Goal: Information Seeking & Learning: Learn about a topic

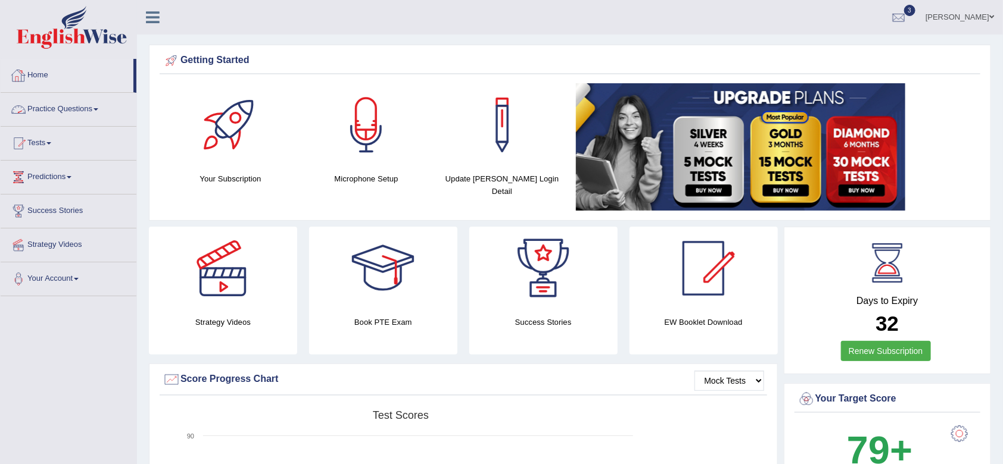
click at [74, 111] on link "Practice Questions" at bounding box center [69, 108] width 136 height 30
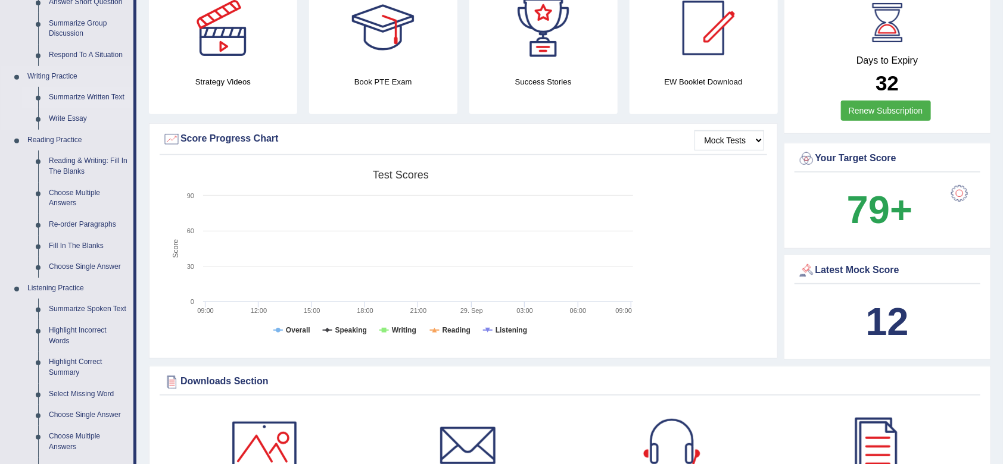
scroll to position [252, 0]
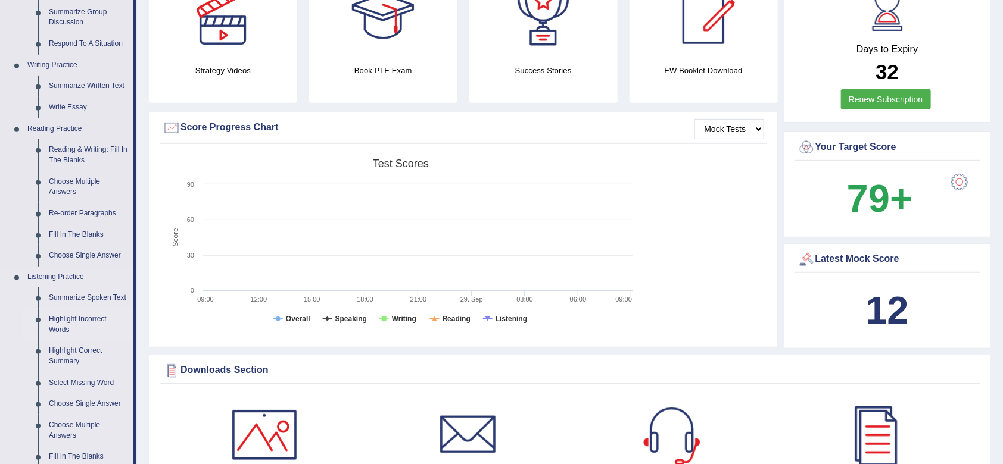
click at [81, 321] on link "Highlight Incorrect Words" at bounding box center [88, 325] width 90 height 32
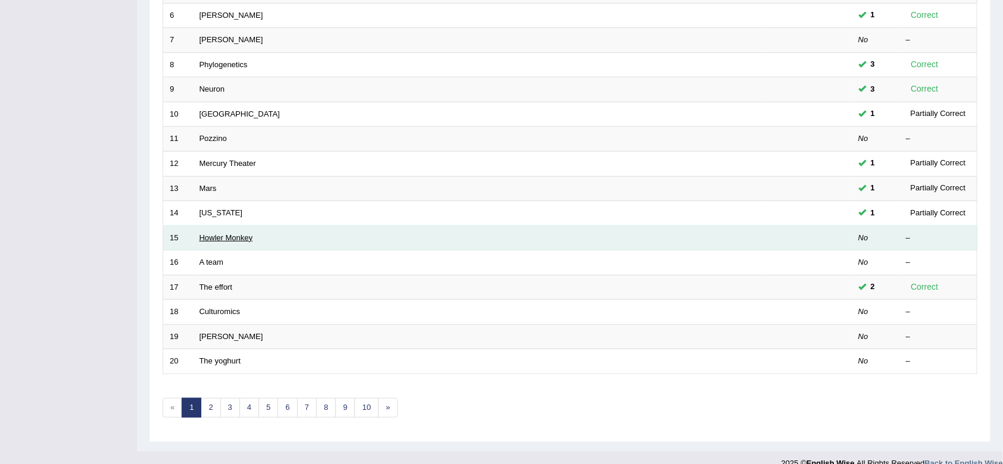
click at [234, 239] on link "Howler Monkey" at bounding box center [226, 237] width 54 height 9
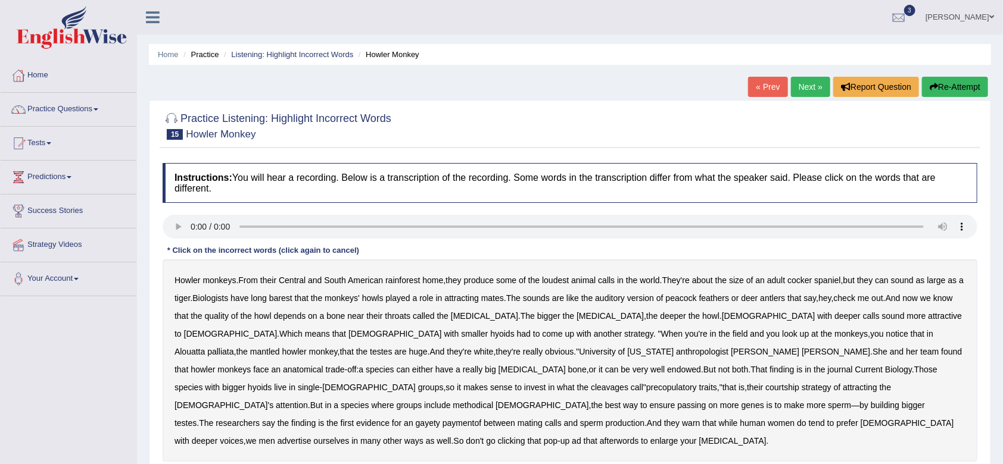
click at [292, 298] on b "barest" at bounding box center [280, 299] width 23 height 10
click at [628, 383] on b "cleavages" at bounding box center [610, 388] width 38 height 10
click at [494, 401] on b "methodical" at bounding box center [473, 406] width 40 height 10
click at [440, 419] on b "gayety" at bounding box center [428, 424] width 24 height 10
click at [481, 419] on b "paymentof" at bounding box center [461, 424] width 39 height 10
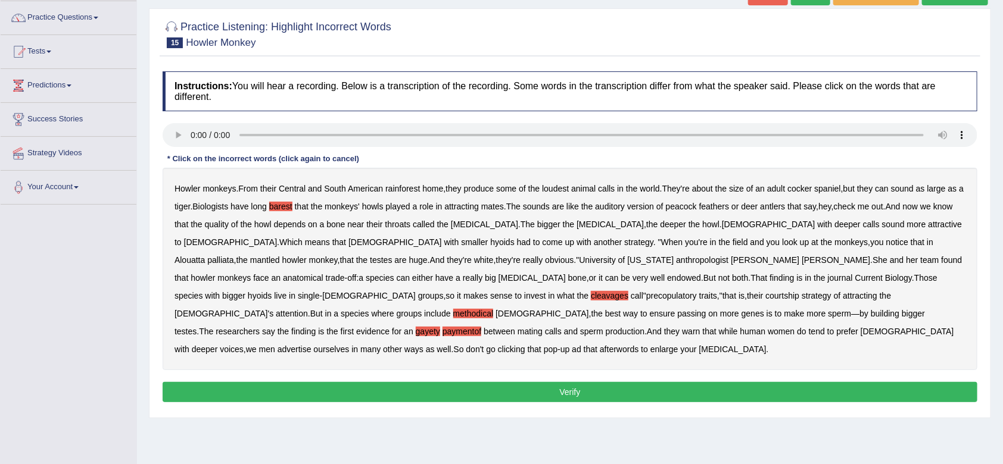
scroll to position [93, 0]
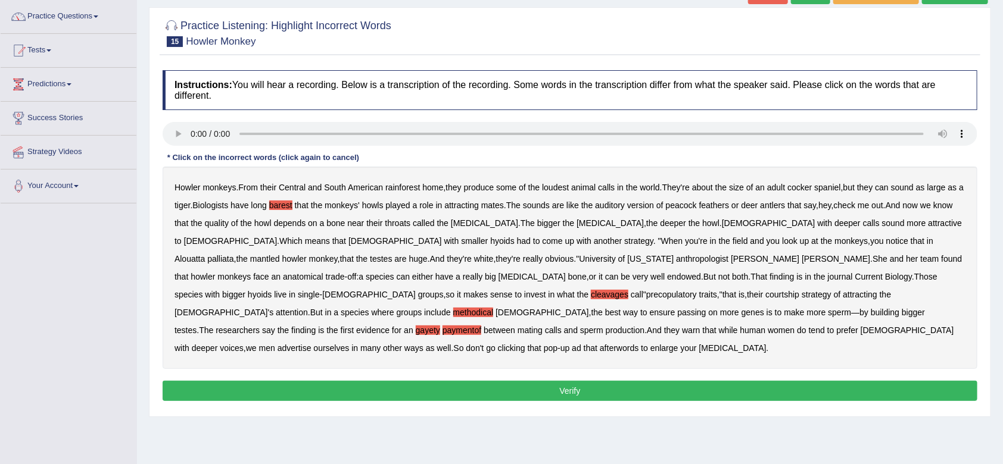
click at [525, 344] on b "clicking" at bounding box center [511, 349] width 27 height 10
click at [567, 381] on button "Verify" at bounding box center [570, 391] width 814 height 20
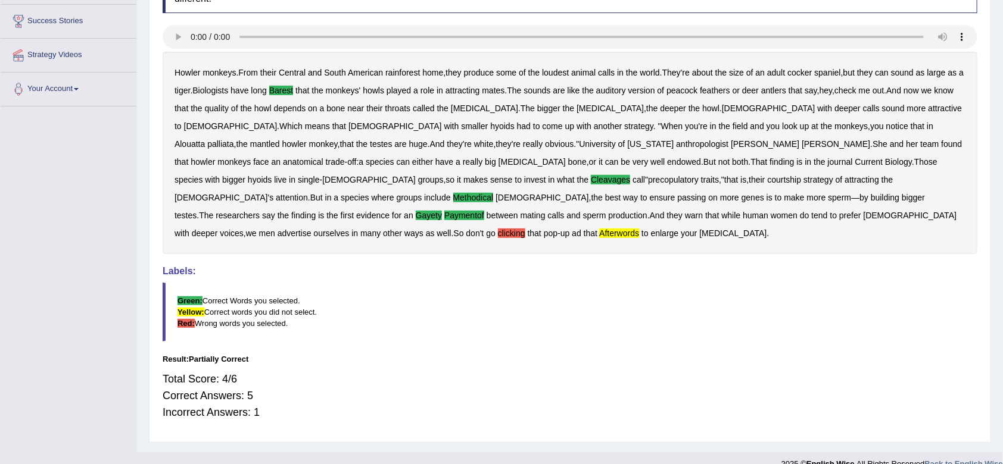
scroll to position [0, 0]
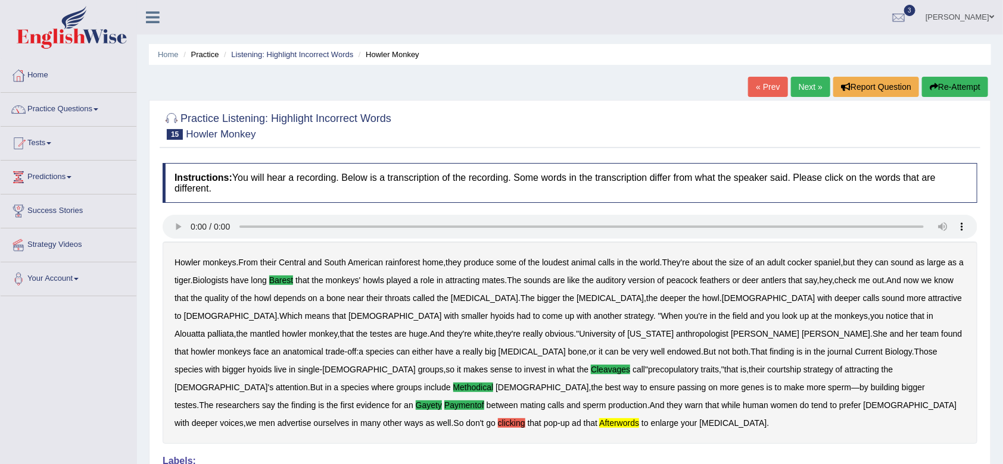
click at [809, 86] on link "Next »" at bounding box center [810, 87] width 39 height 20
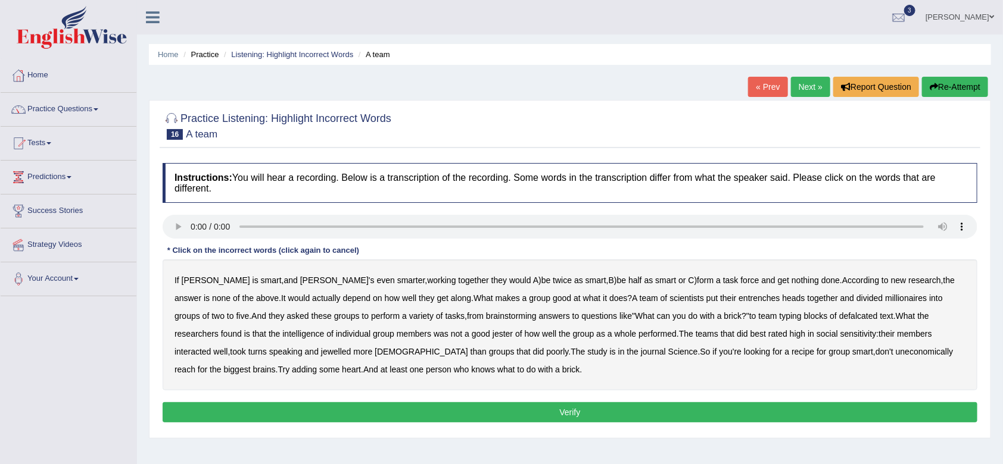
scroll to position [148, 0]
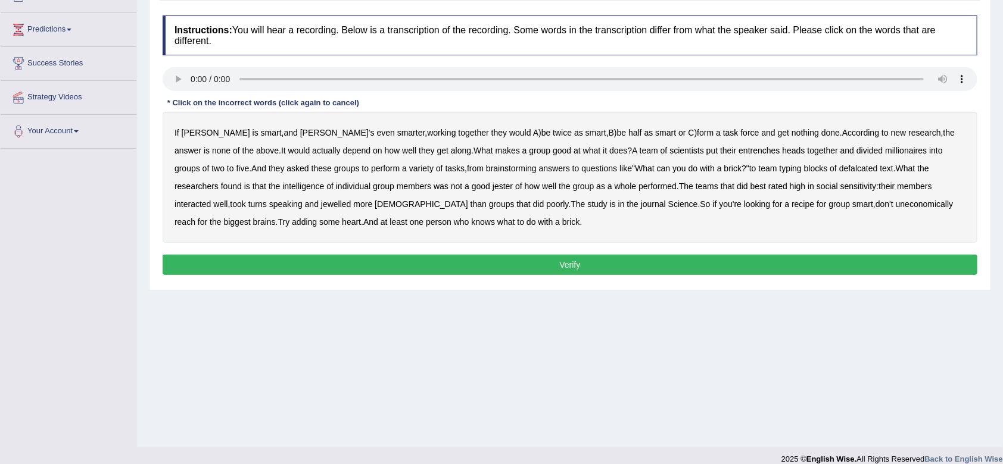
click at [738, 150] on b "entrenches" at bounding box center [758, 151] width 41 height 10
click at [492, 189] on b "jester" at bounding box center [502, 187] width 20 height 10
click at [895, 207] on b "uneconomically" at bounding box center [924, 204] width 58 height 10
click at [505, 259] on button "Verify" at bounding box center [570, 265] width 814 height 20
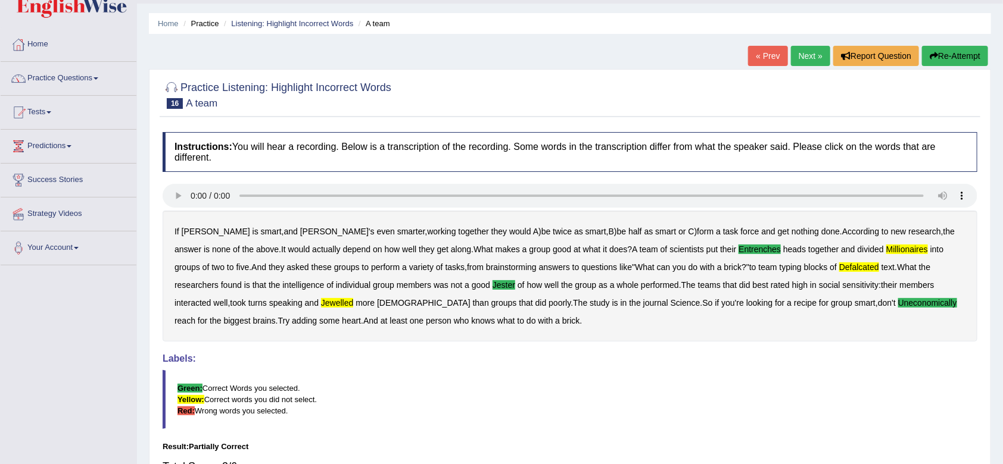
scroll to position [30, 0]
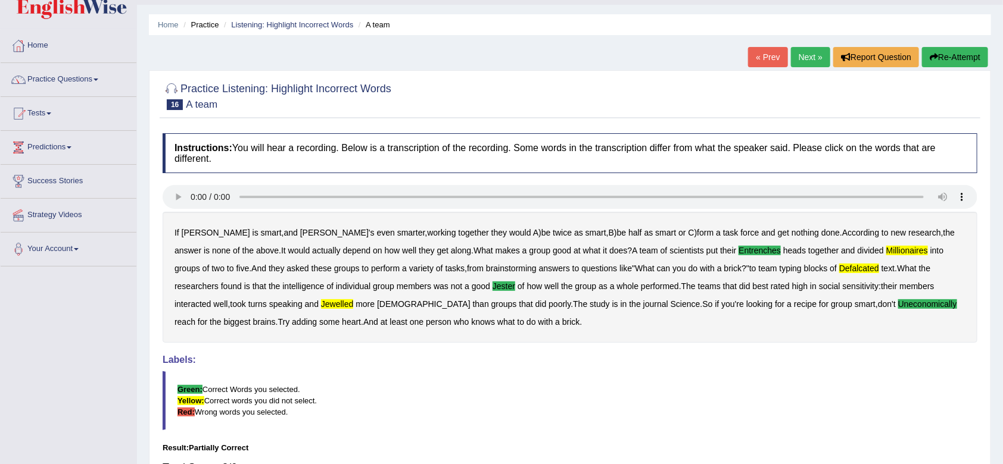
click at [809, 54] on link "Next »" at bounding box center [810, 57] width 39 height 20
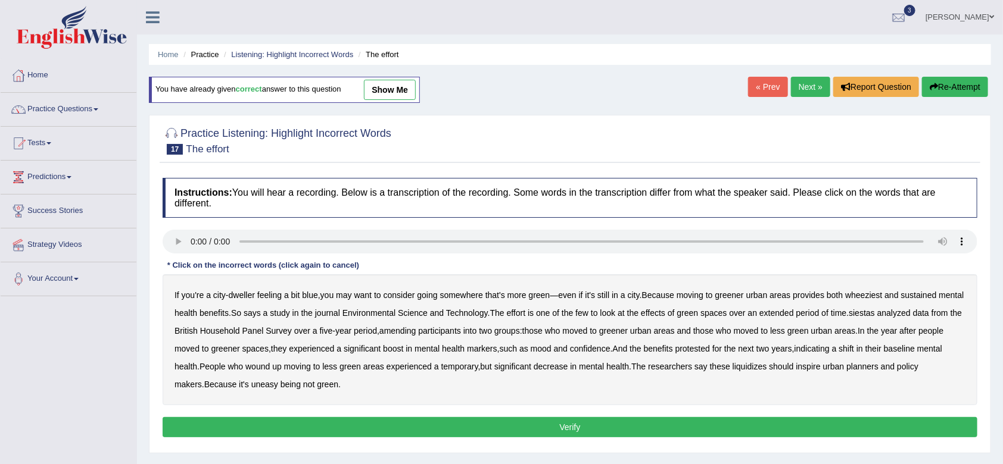
click at [808, 81] on link "Next »" at bounding box center [810, 87] width 39 height 20
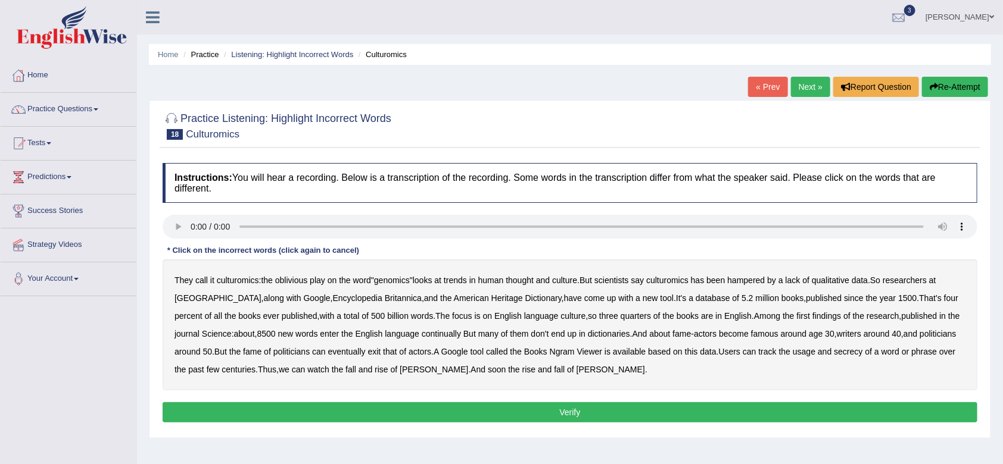
click at [420, 341] on div "They call it culturomics : the oblivious play on the word " genomics " looks at…" at bounding box center [570, 325] width 814 height 131
click at [427, 332] on b "continually" at bounding box center [441, 334] width 39 height 10
click at [860, 352] on b "secrecy" at bounding box center [848, 352] width 29 height 10
click at [563, 412] on button "Verify" at bounding box center [570, 412] width 814 height 20
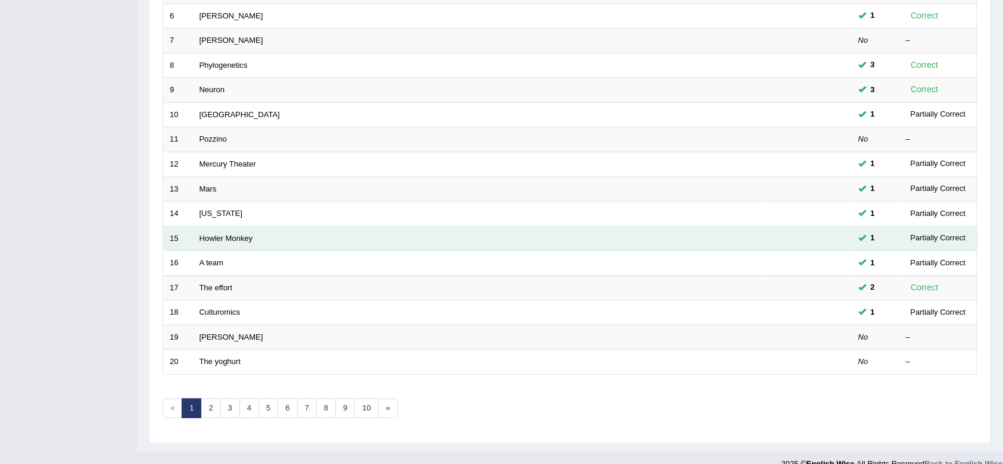
scroll to position [322, 0]
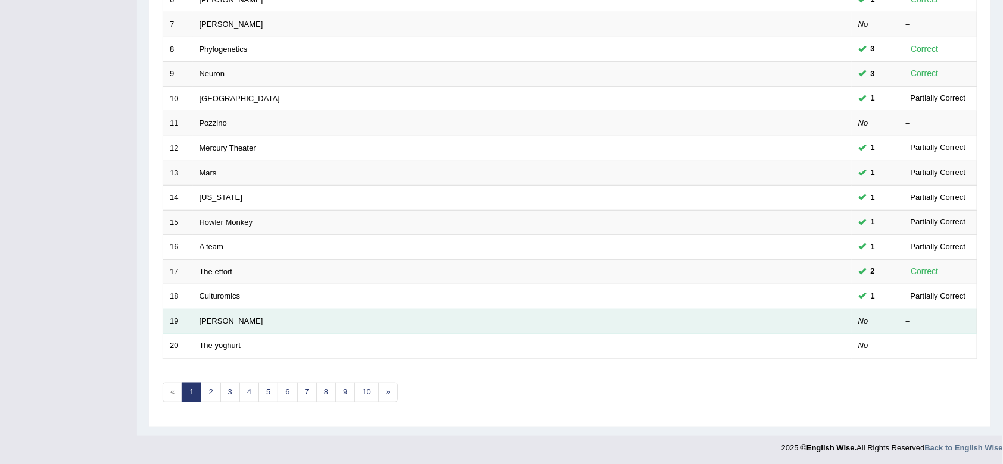
click at [357, 321] on td "[PERSON_NAME]" at bounding box center [477, 321] width 569 height 25
click at [223, 321] on link "[PERSON_NAME]" at bounding box center [231, 321] width 64 height 9
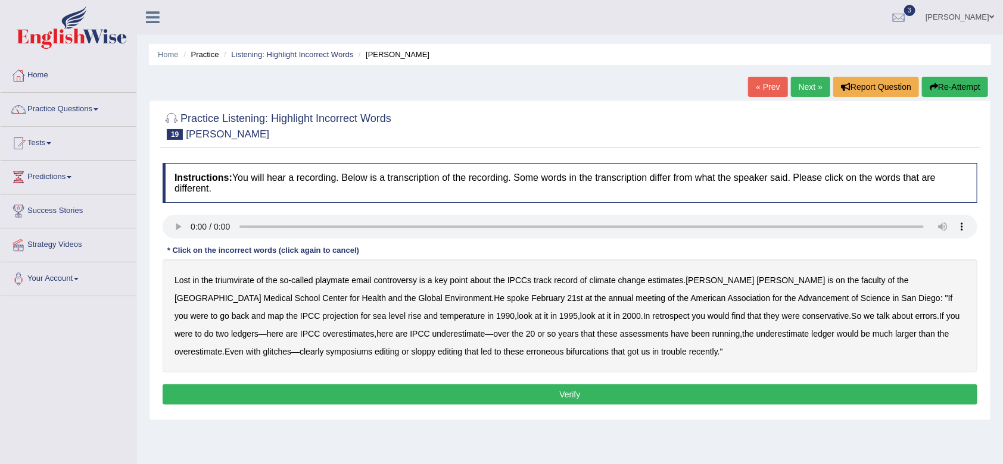
click at [333, 280] on b "playmate" at bounding box center [333, 281] width 34 height 10
click at [258, 329] on b "ledgers" at bounding box center [244, 334] width 27 height 10
click at [861, 324] on div "Lost in the triumvirate of the so - called playmate email controversy is a key …" at bounding box center [570, 316] width 814 height 113
click at [258, 329] on b "ledgers" at bounding box center [244, 334] width 27 height 10
click at [620, 332] on b "assessments" at bounding box center [644, 334] width 49 height 10
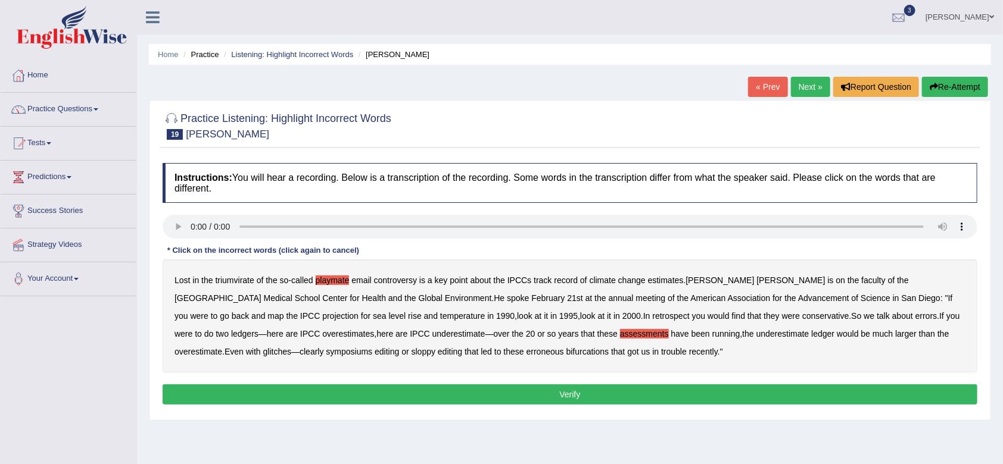
click at [510, 339] on div "Lost in the triumvirate of the so - called playmate email controversy is a key …" at bounding box center [570, 316] width 814 height 113
click at [620, 331] on b "assessments" at bounding box center [644, 334] width 49 height 10
click at [326, 349] on b "symposiums" at bounding box center [349, 352] width 46 height 10
click at [374, 354] on b "editing" at bounding box center [386, 352] width 24 height 10
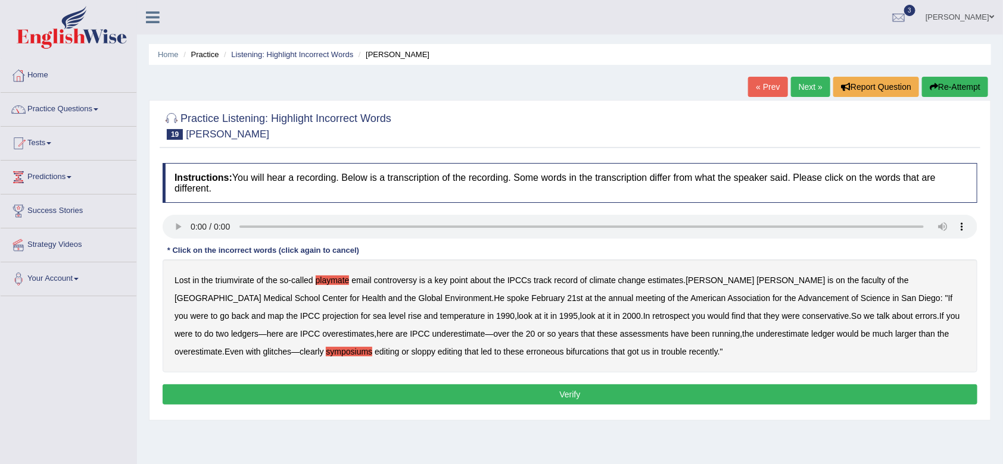
click at [454, 399] on button "Verify" at bounding box center [570, 395] width 814 height 20
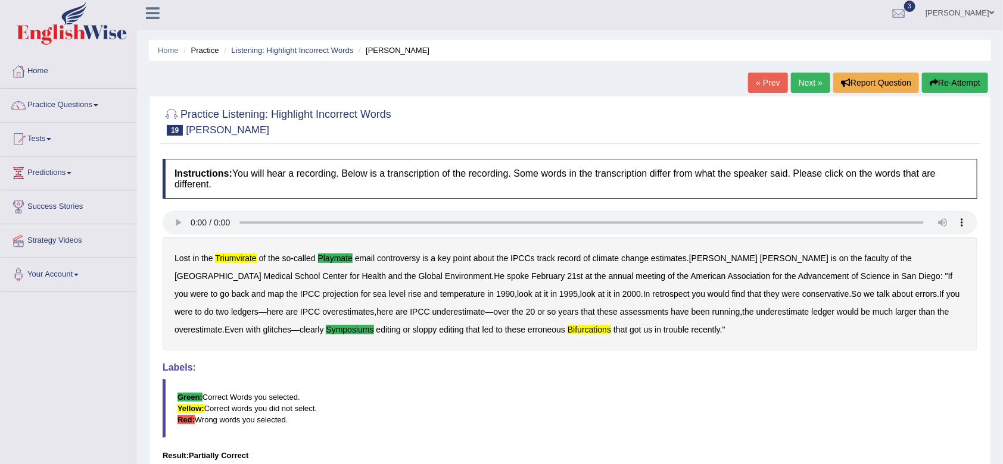
scroll to position [3, 0]
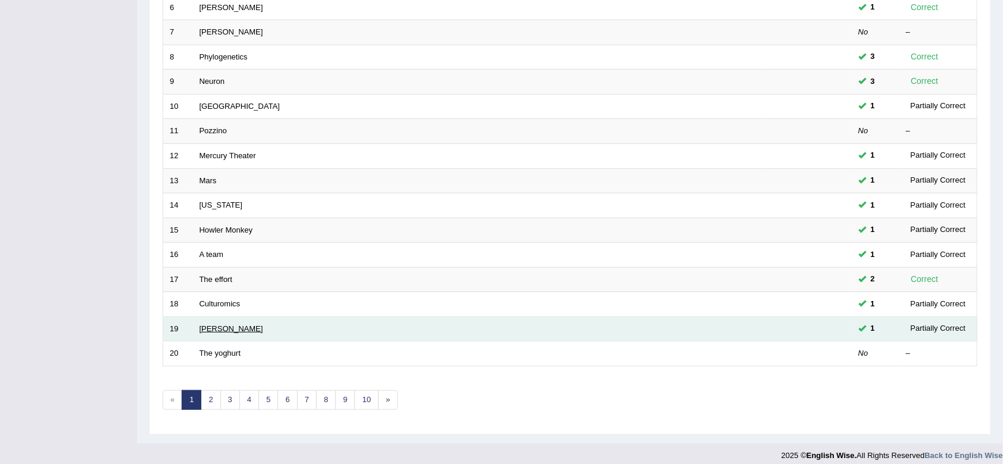
click at [214, 326] on link "[PERSON_NAME]" at bounding box center [231, 328] width 64 height 9
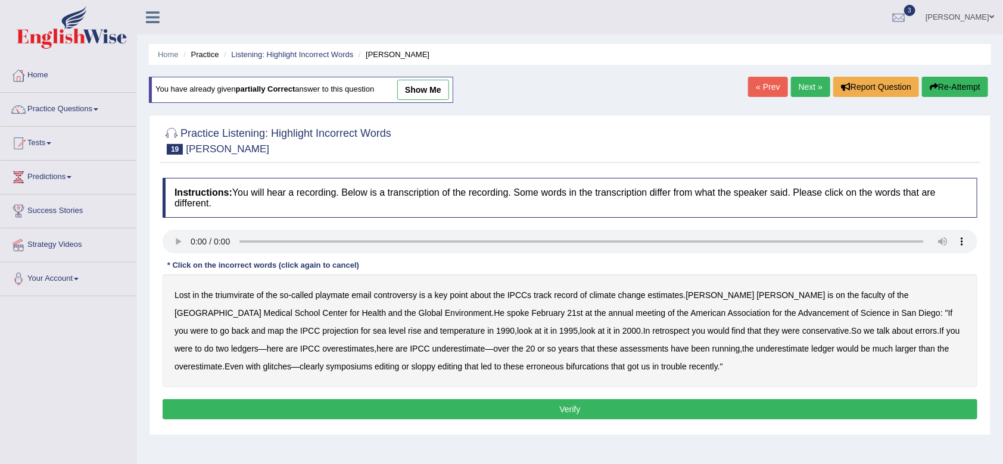
click at [239, 293] on b "triumvirate" at bounding box center [235, 296] width 39 height 10
click at [333, 300] on div "Lost in the triumvirate of the so - called playmate email controversy is a key …" at bounding box center [570, 330] width 814 height 113
click at [337, 296] on b "playmate" at bounding box center [333, 296] width 34 height 10
click at [326, 364] on b "symposiums" at bounding box center [349, 367] width 46 height 10
click at [566, 367] on b "bifurcations" at bounding box center [587, 367] width 43 height 10
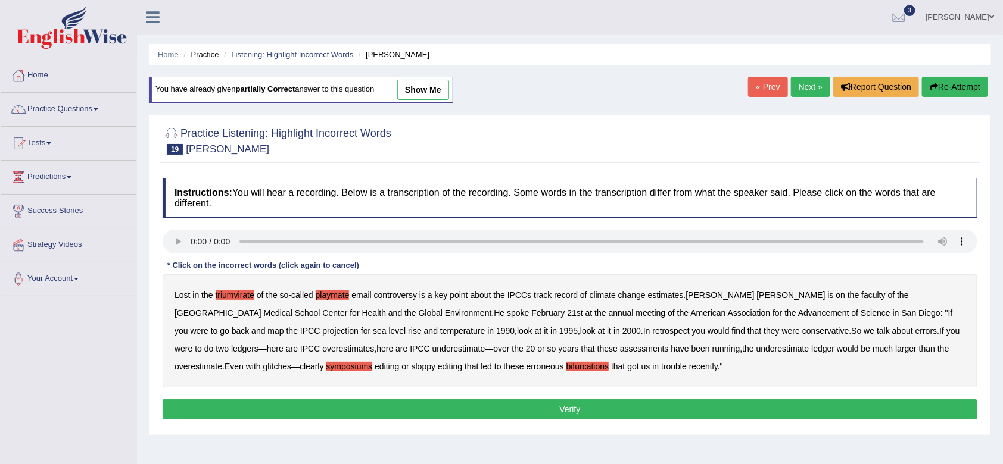
click at [447, 405] on button "Verify" at bounding box center [570, 409] width 814 height 20
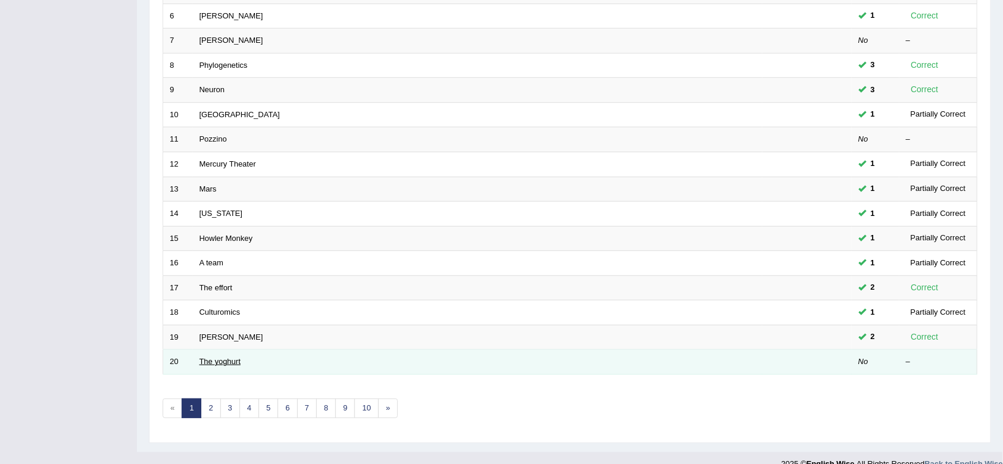
click at [215, 362] on link "The yoghurt" at bounding box center [219, 361] width 41 height 9
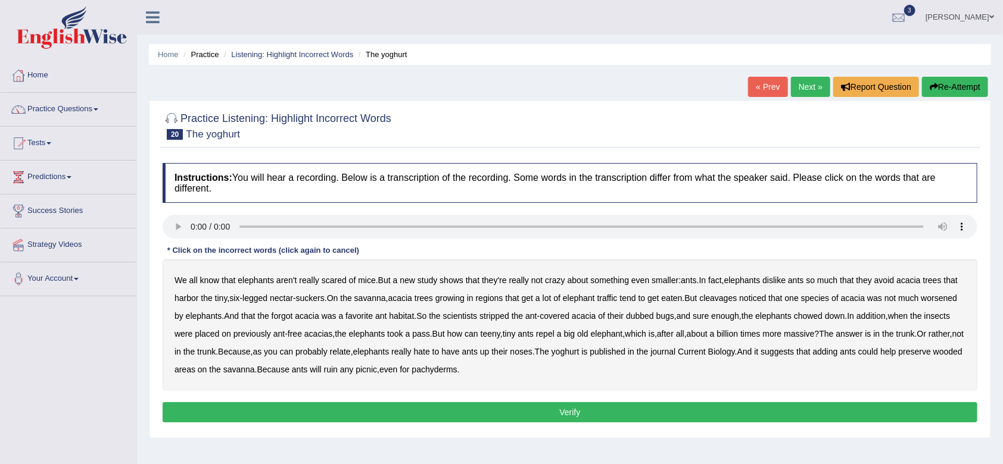
click at [736, 294] on b "cleavages" at bounding box center [718, 299] width 38 height 10
click at [579, 353] on b "yoghurt" at bounding box center [565, 352] width 28 height 10
click at [921, 303] on b "worsened" at bounding box center [939, 299] width 36 height 10
click at [654, 319] on b "dubbed" at bounding box center [640, 316] width 28 height 10
click at [499, 408] on button "Verify" at bounding box center [570, 412] width 814 height 20
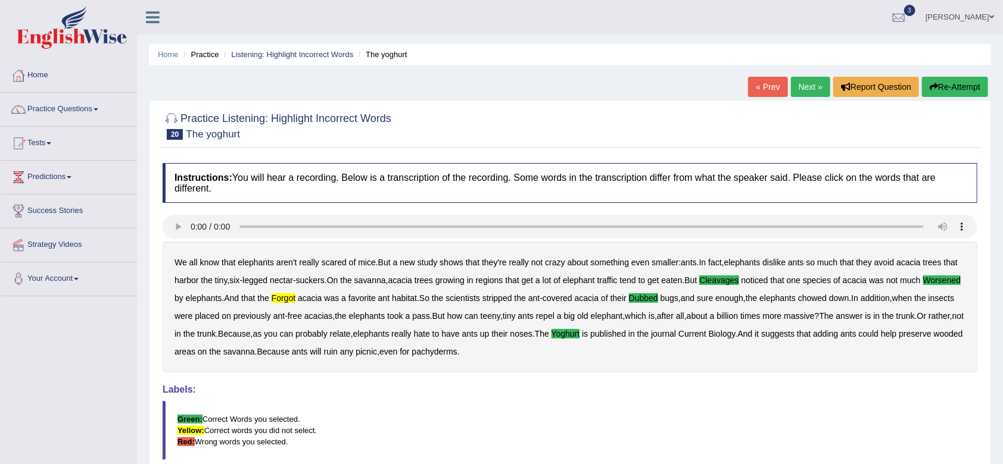
click at [802, 89] on link "Next »" at bounding box center [810, 87] width 39 height 20
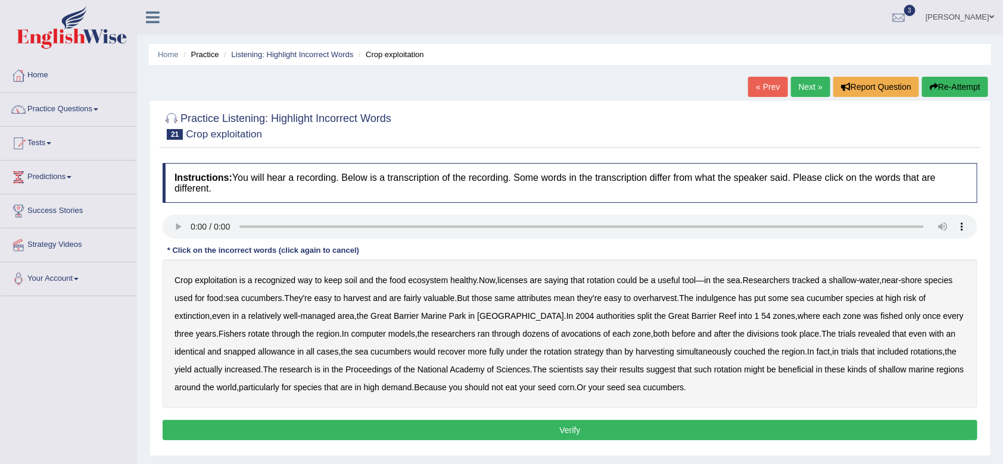
click at [517, 279] on b "licenses" at bounding box center [512, 281] width 30 height 10
click at [736, 296] on b "indulgence" at bounding box center [716, 299] width 40 height 10
click at [561, 333] on b "avocations" at bounding box center [581, 334] width 40 height 10
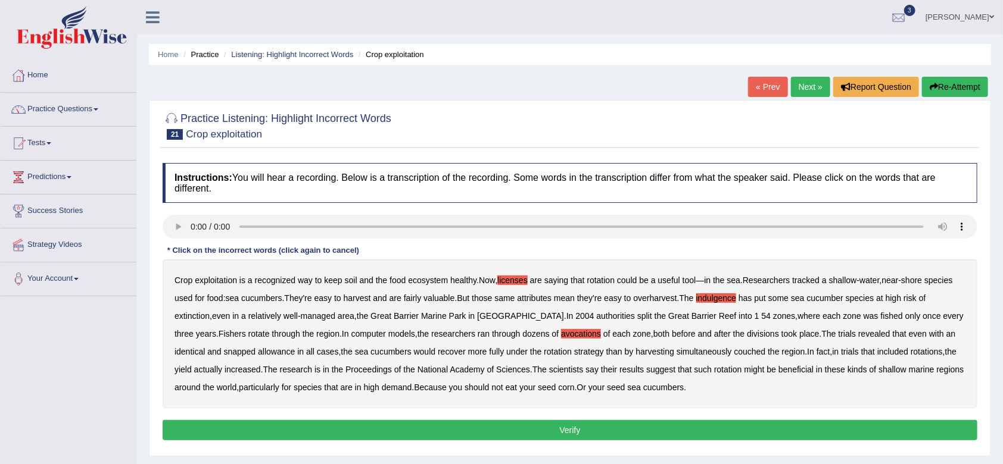
click at [224, 355] on b "snapped" at bounding box center [240, 352] width 32 height 10
click at [733, 352] on b "couched" at bounding box center [749, 352] width 32 height 10
click at [625, 430] on button "Verify" at bounding box center [570, 430] width 814 height 20
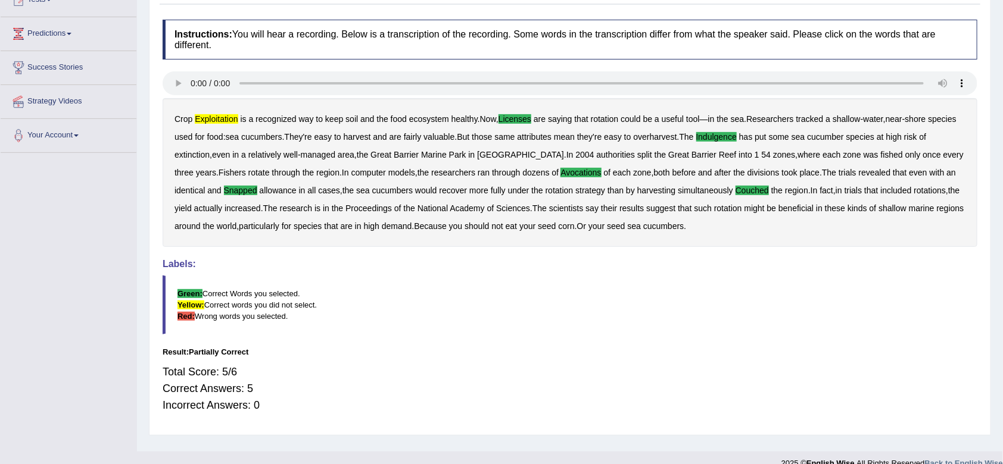
scroll to position [158, 0]
